Goal: Contribute content: Share content

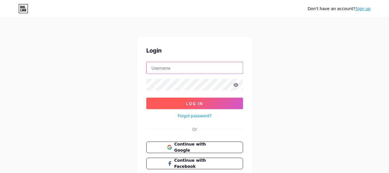
type input "[EMAIL_ADDRESS][DOMAIN_NAME]"
click at [180, 105] on button "Log In" at bounding box center [194, 103] width 97 height 12
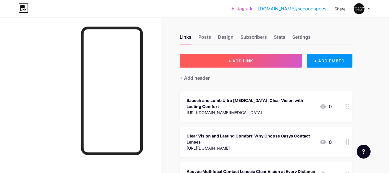
click at [225, 60] on button "+ ADD LINK" at bounding box center [241, 61] width 123 height 14
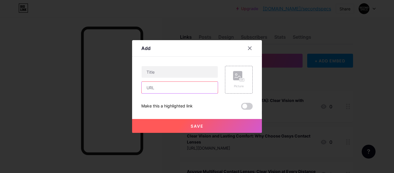
click at [166, 85] on input "text" at bounding box center [180, 88] width 76 height 12
paste input "[URL][DOMAIN_NAME]"
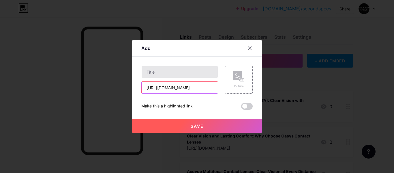
type input "[URL][DOMAIN_NAME]"
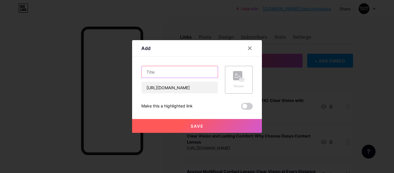
click at [166, 73] on input "text" at bounding box center [180, 72] width 76 height 12
paste input "Eye Doctor [GEOGRAPHIC_DATA] | Second Specs"
type input "Eye Doctor [GEOGRAPHIC_DATA] | Second Specs"
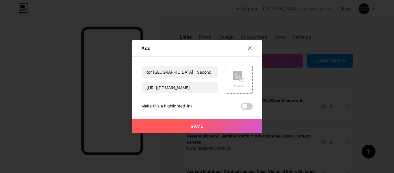
click at [198, 125] on span "Save" at bounding box center [197, 125] width 13 height 5
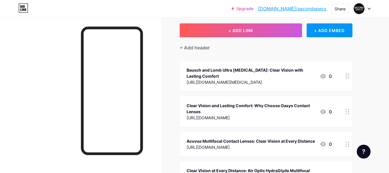
scroll to position [0, 0]
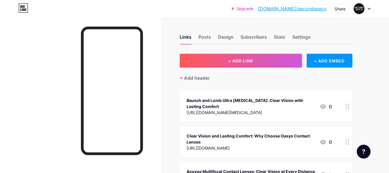
click at [315, 9] on link "[DOMAIN_NAME]/secondspecs" at bounding box center [292, 8] width 68 height 7
